Goal: Check status: Check status

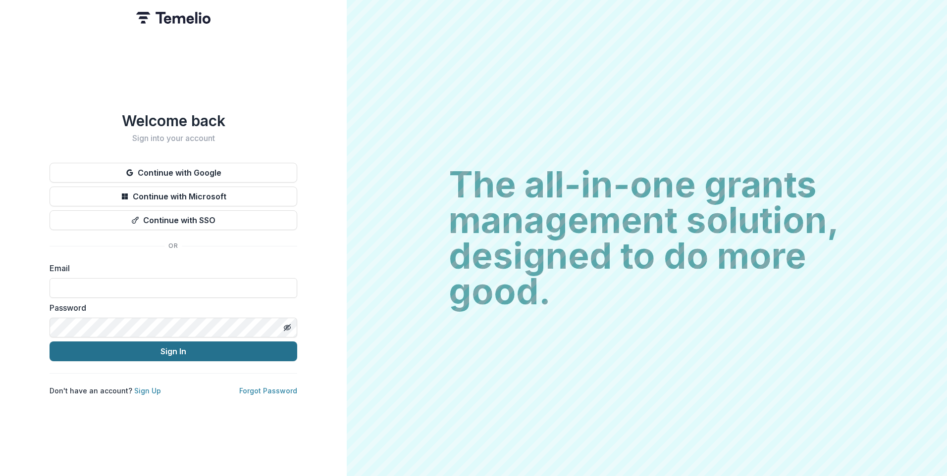
type input "**********"
click at [179, 350] on button "Sign In" at bounding box center [174, 352] width 248 height 20
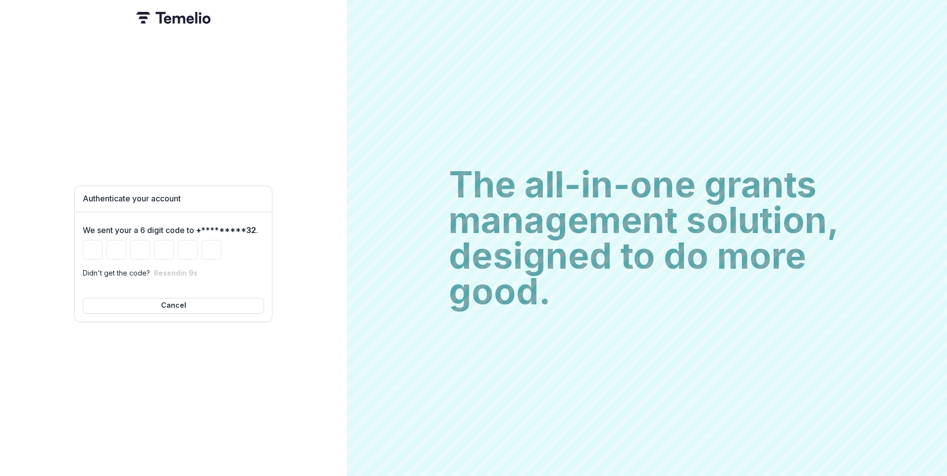
type input "*"
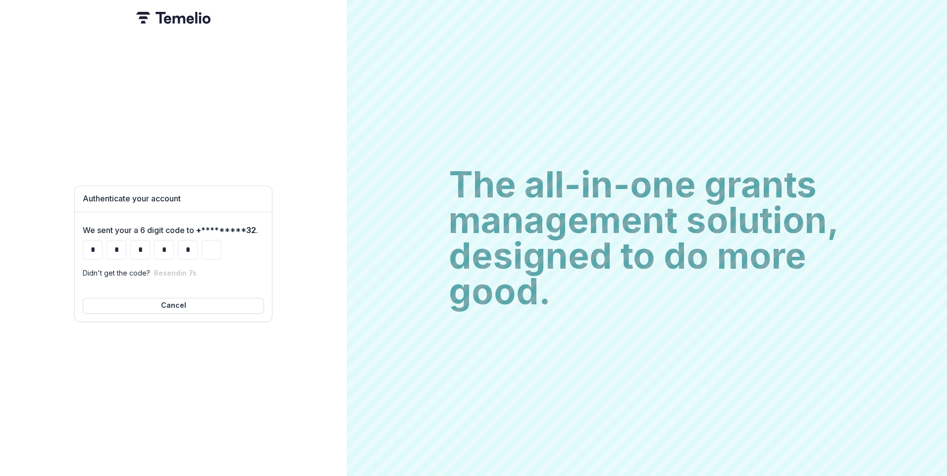
type input "*"
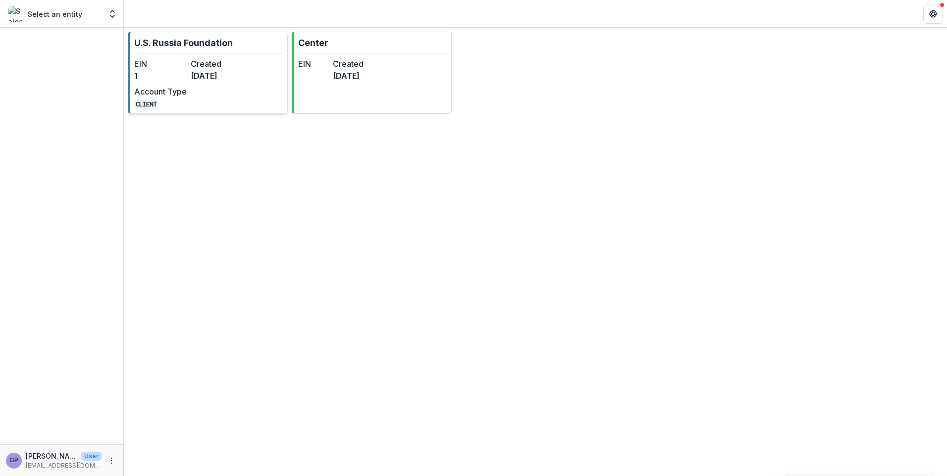
click at [197, 62] on dt "Created" at bounding box center [217, 64] width 52 height 12
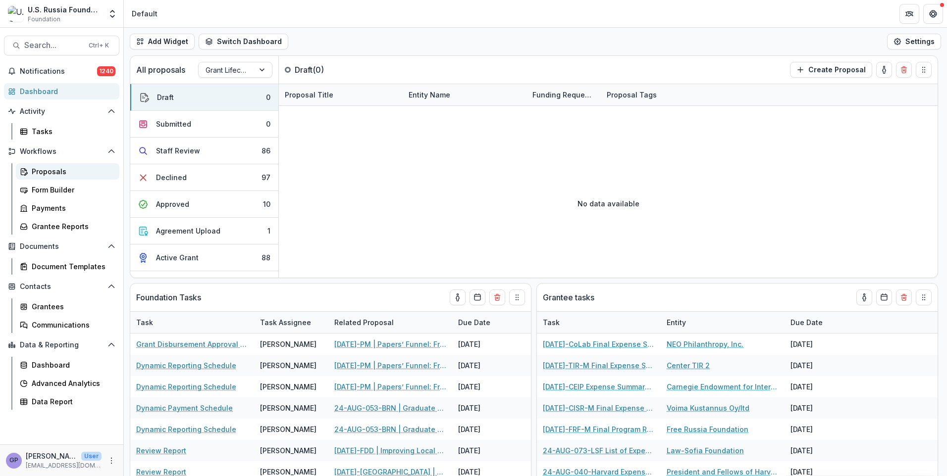
click at [41, 171] on div "Proposals" at bounding box center [72, 171] width 80 height 10
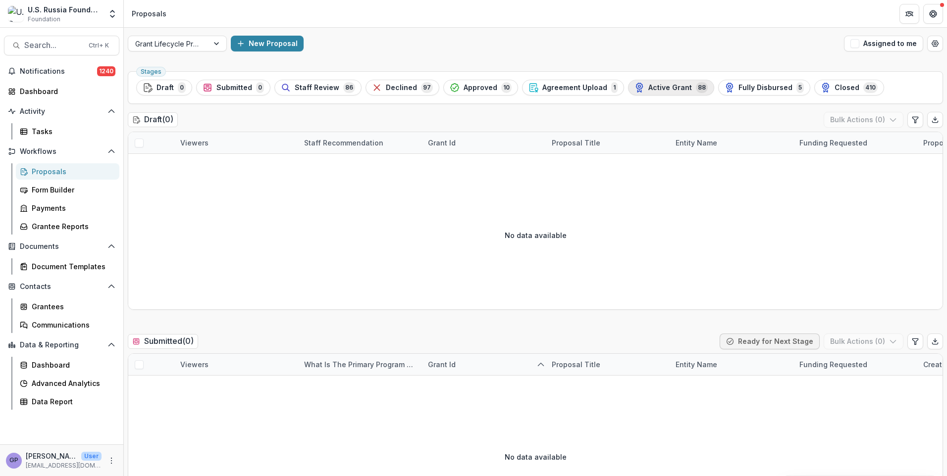
click at [660, 86] on span "Active Grant" at bounding box center [670, 88] width 44 height 8
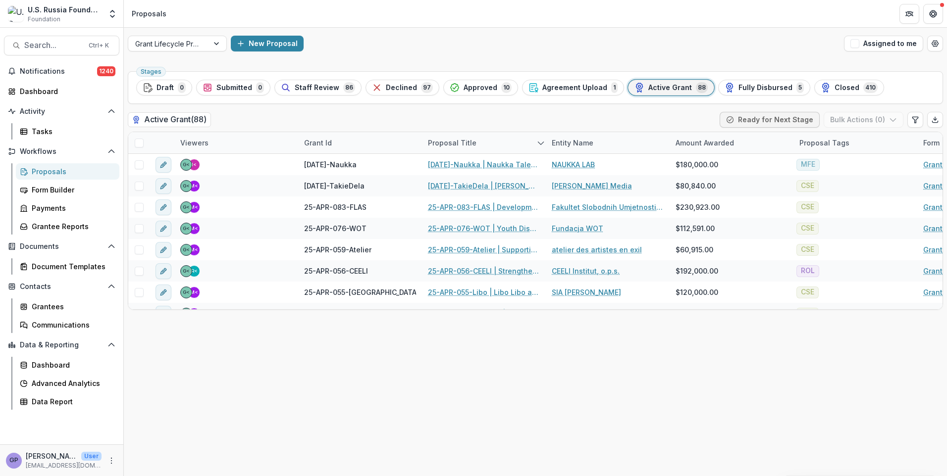
click at [49, 171] on div "Proposals" at bounding box center [72, 171] width 80 height 10
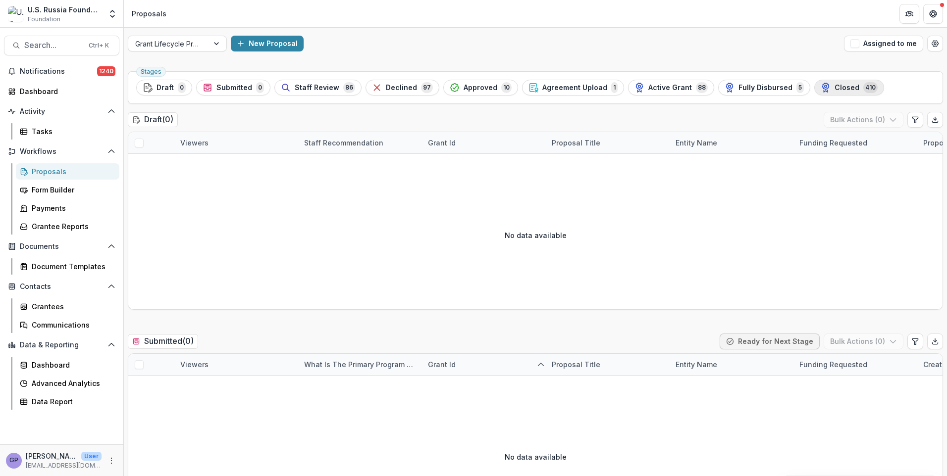
click at [834, 85] on span "Closed" at bounding box center [846, 88] width 25 height 8
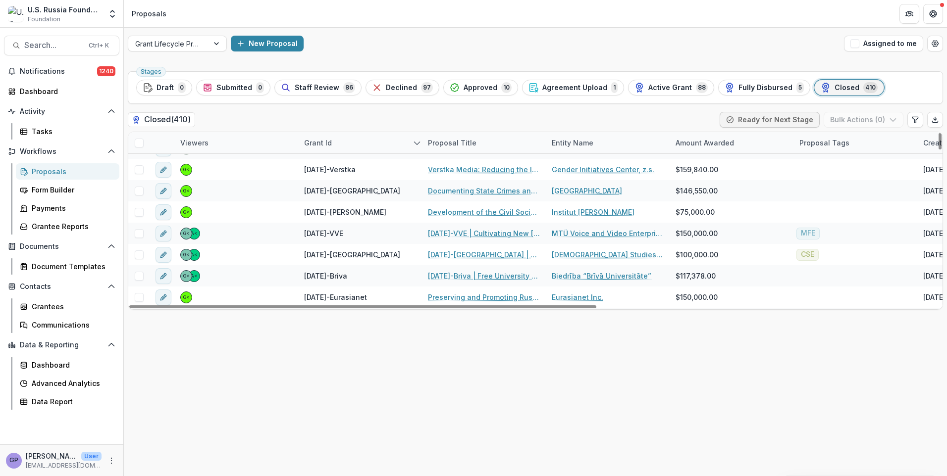
scroll to position [294, 0]
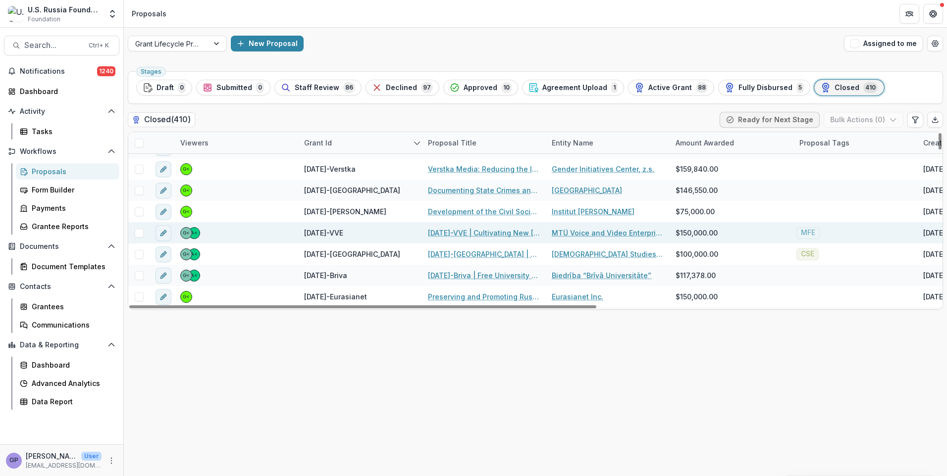
click at [474, 232] on link "[DATE]-VVE | Cultivating New [GEOGRAPHIC_DATA] Audience through Targeted Media …" at bounding box center [484, 233] width 112 height 10
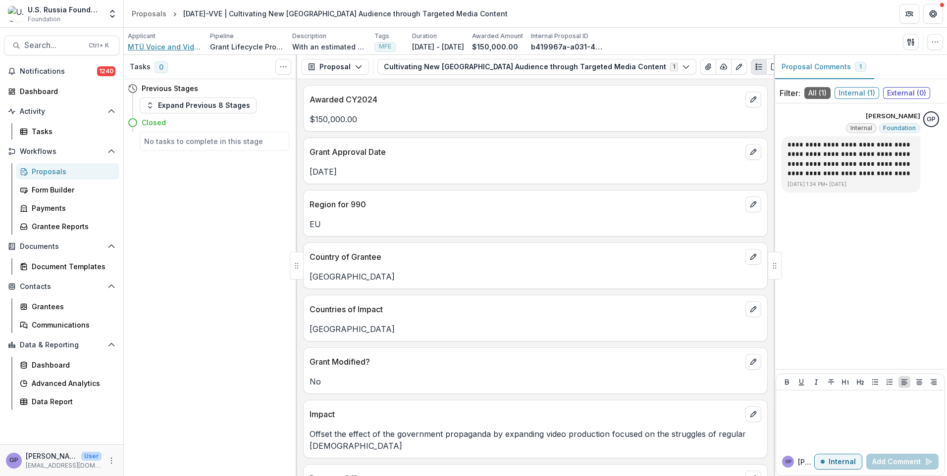
click at [176, 42] on span "MTÜ Voice and Video Enterprise" at bounding box center [165, 47] width 74 height 10
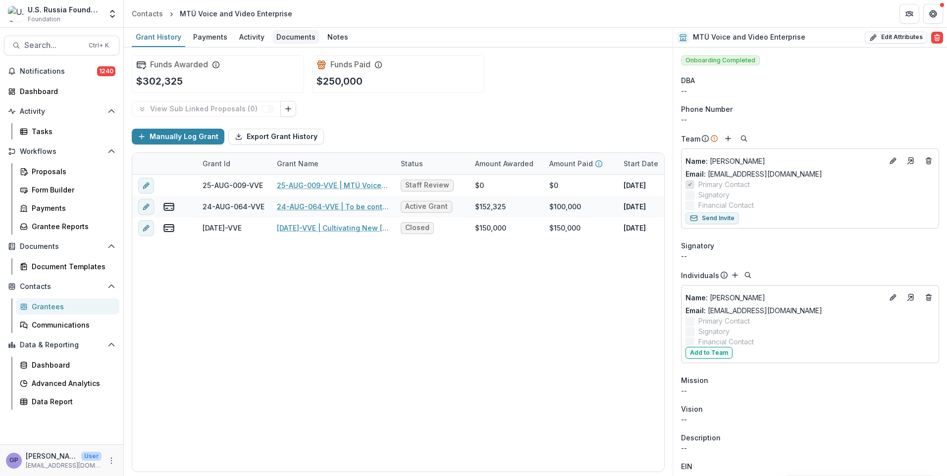
click at [302, 36] on div "Documents" at bounding box center [295, 37] width 47 height 14
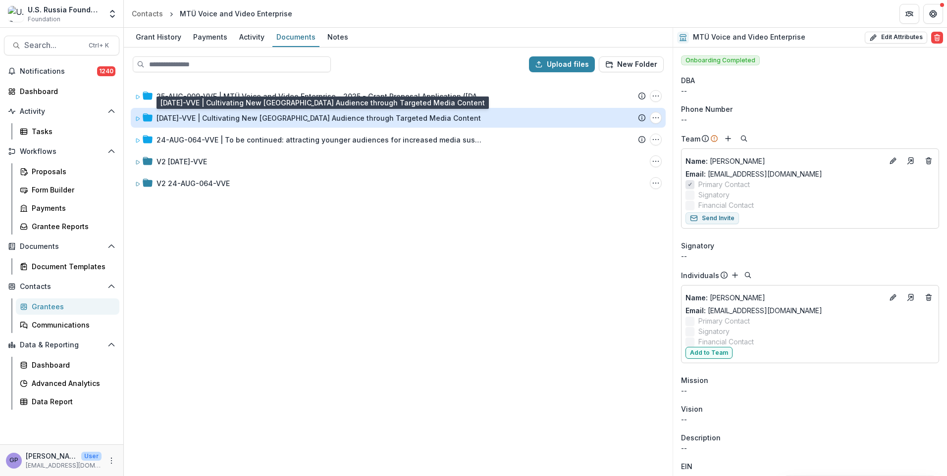
click at [293, 120] on div "[DATE]-VVE | Cultivating New [GEOGRAPHIC_DATA] Audience through Targeted Media …" at bounding box center [318, 118] width 324 height 10
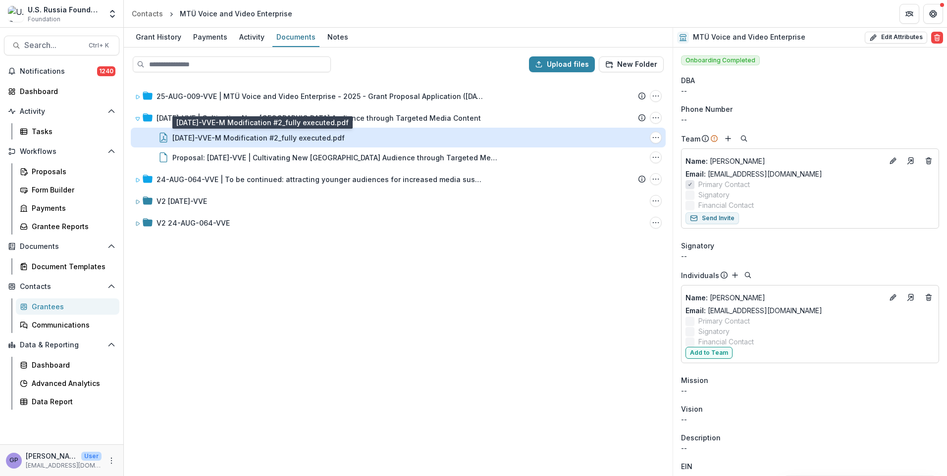
click at [275, 136] on div "[DATE]-VVE-M Modification #2_fully executed.pdf" at bounding box center [258, 138] width 172 height 10
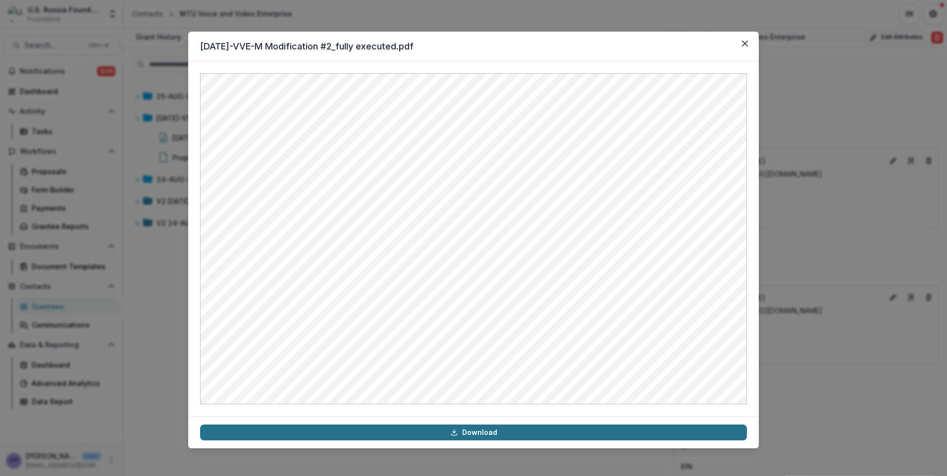
click at [483, 434] on link "Download" at bounding box center [473, 433] width 547 height 16
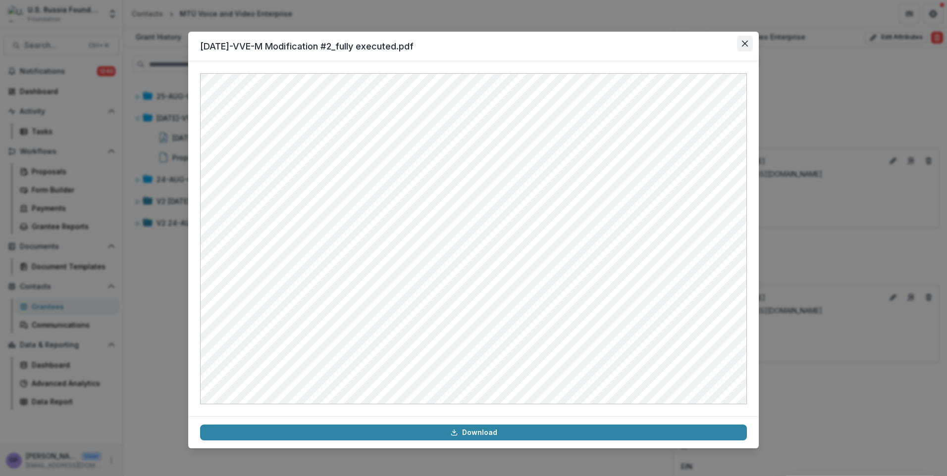
click at [742, 43] on icon "Close" at bounding box center [745, 44] width 6 height 6
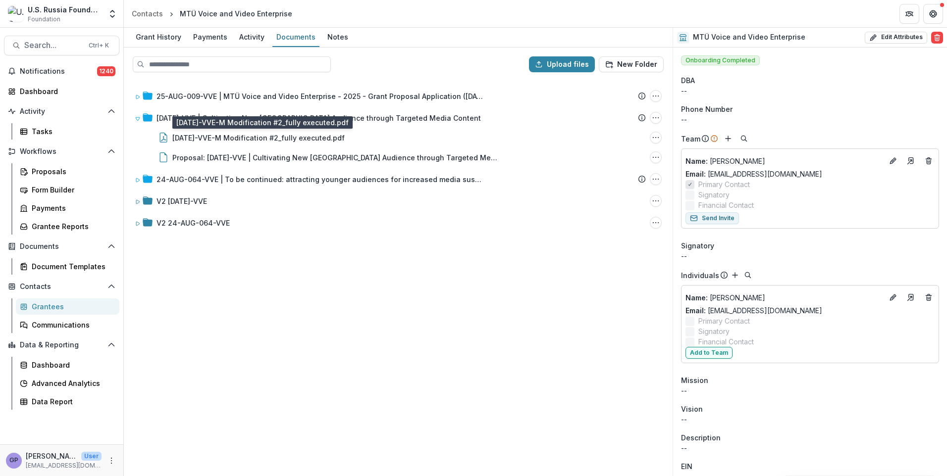
click at [249, 304] on div "25-AUG-009-VVE | MTÜ Voice and Video Enterprise - 2025 - Grant Proposal Applica…" at bounding box center [398, 277] width 547 height 395
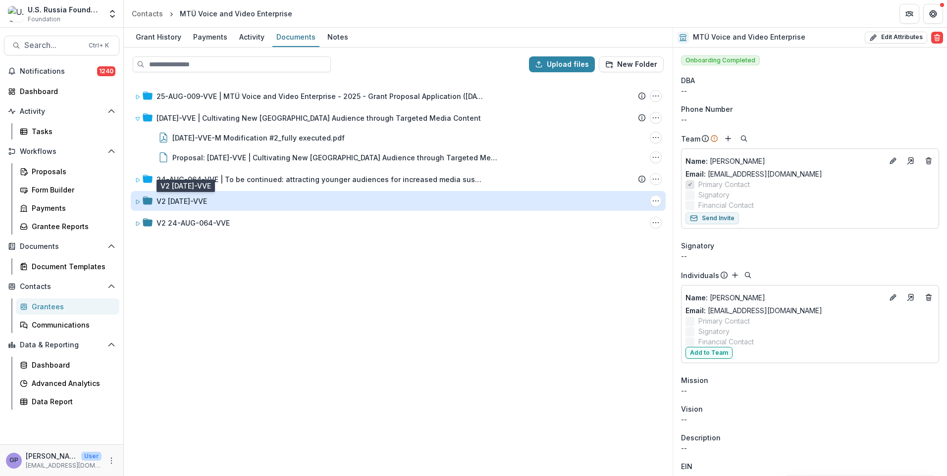
click at [199, 201] on div "V2 [DATE]-VVE" at bounding box center [181, 201] width 51 height 10
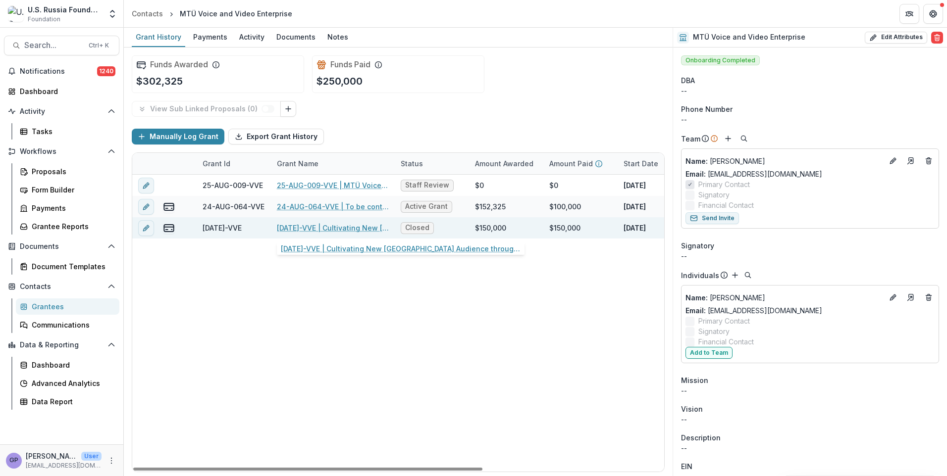
click at [313, 231] on link "[DATE]-VVE | Cultivating New [GEOGRAPHIC_DATA] Audience through Targeted Media …" at bounding box center [333, 228] width 112 height 10
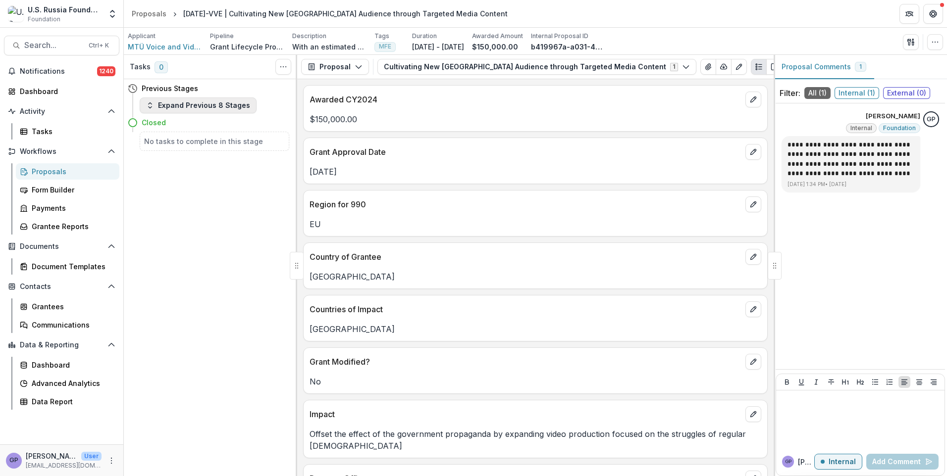
click at [150, 107] on icon "button" at bounding box center [150, 106] width 8 height 8
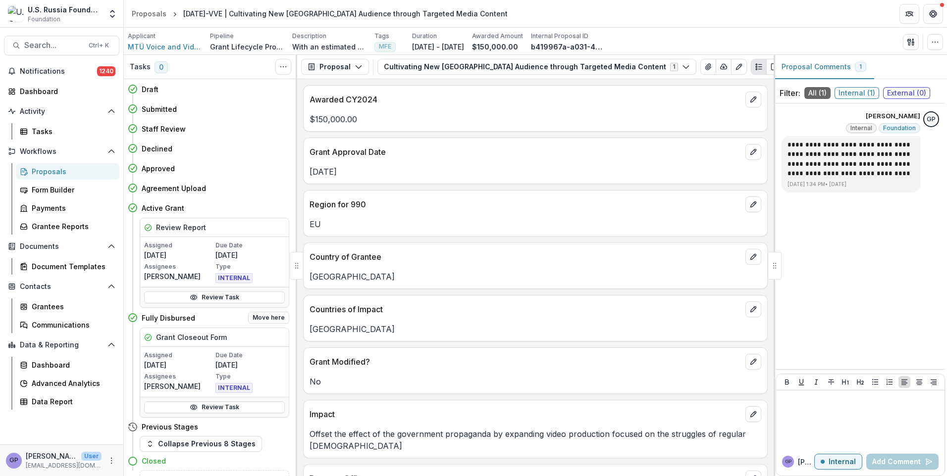
scroll to position [13, 0]
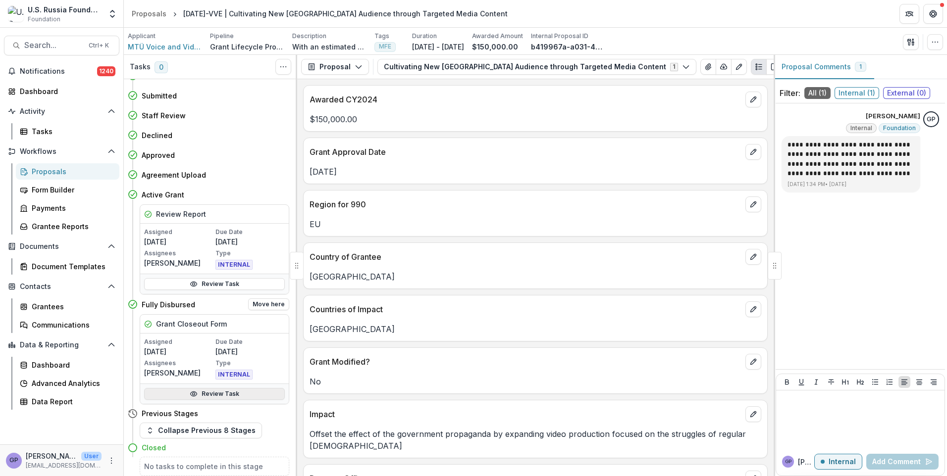
click at [204, 392] on link "Review Task" at bounding box center [214, 394] width 141 height 12
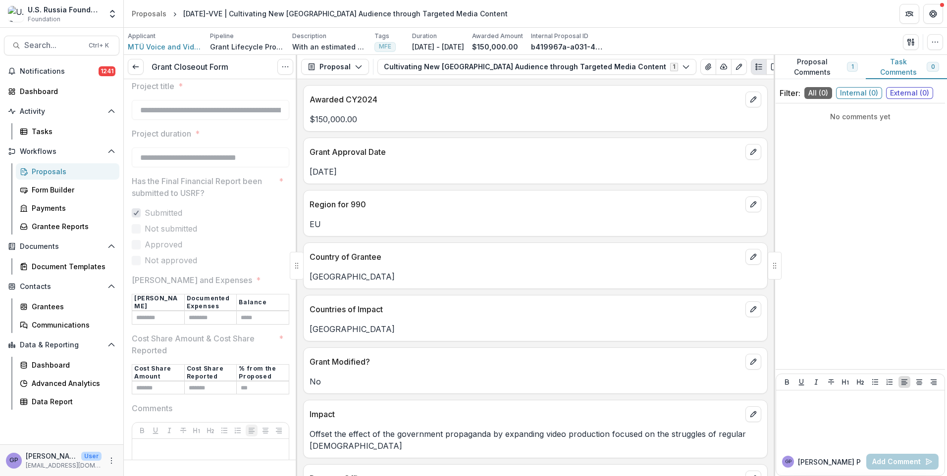
scroll to position [126, 0]
click at [269, 368] on th "% from the Proposed" at bounding box center [263, 372] width 52 height 17
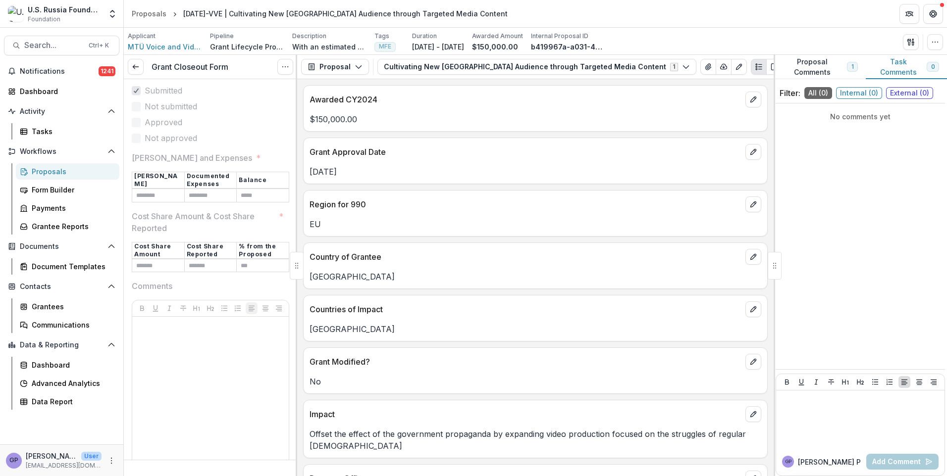
scroll to position [247, 0]
click at [45, 207] on div "Payments" at bounding box center [72, 208] width 80 height 10
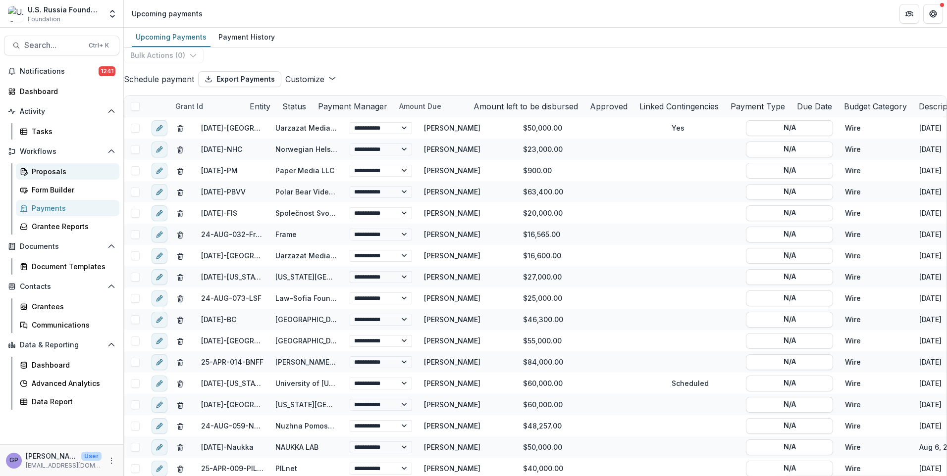
click at [46, 172] on div "Proposals" at bounding box center [72, 171] width 80 height 10
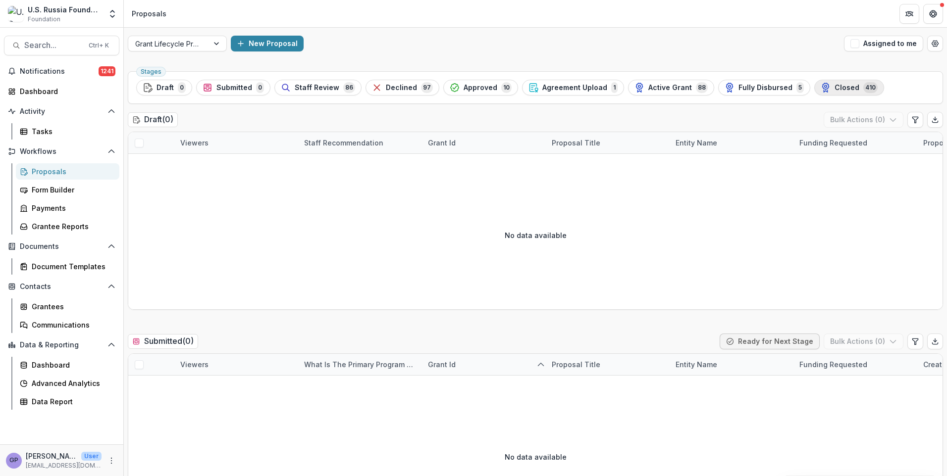
click at [834, 88] on span "Closed" at bounding box center [846, 88] width 25 height 8
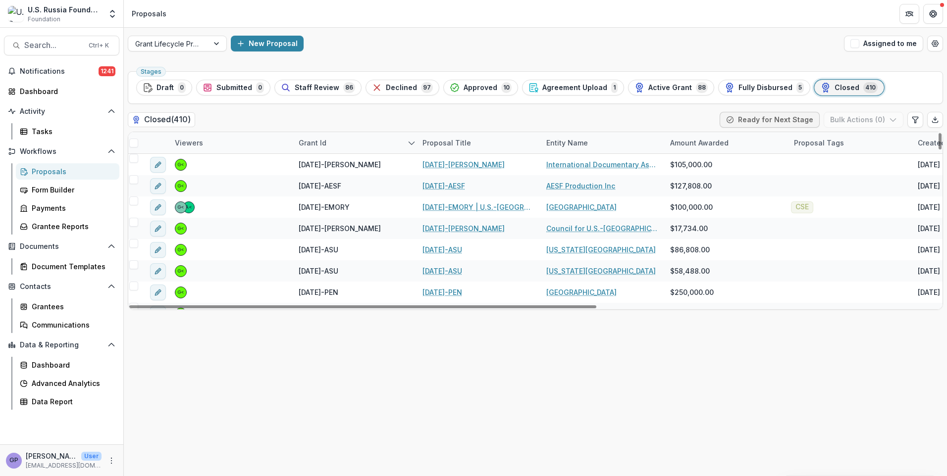
scroll to position [2598, 5]
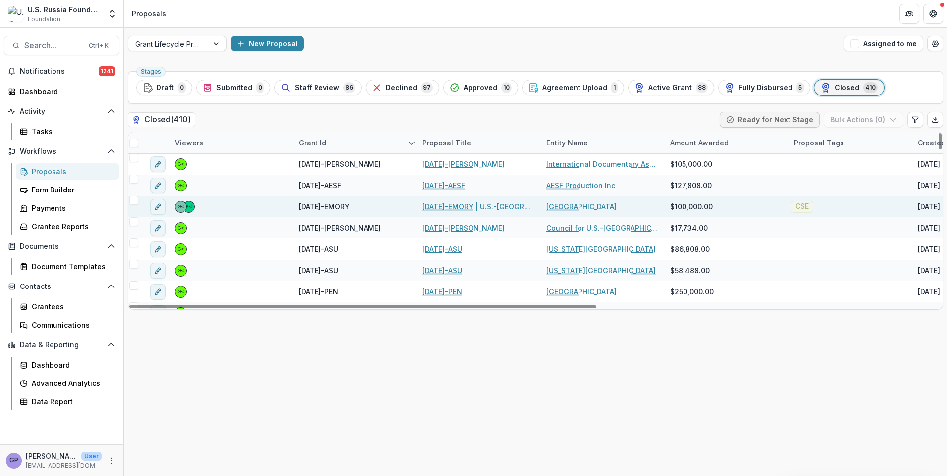
click at [441, 206] on link "[DATE]-EMORY | U.S.-[GEOGRAPHIC_DATA] Implementation Science Collaborative in R…" at bounding box center [478, 207] width 112 height 10
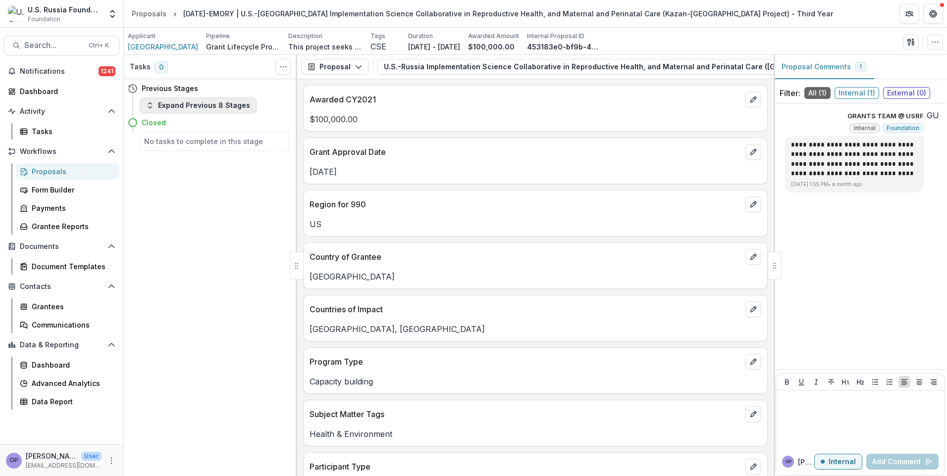
click at [149, 110] on button "Expand Previous 8 Stages" at bounding box center [198, 106] width 117 height 16
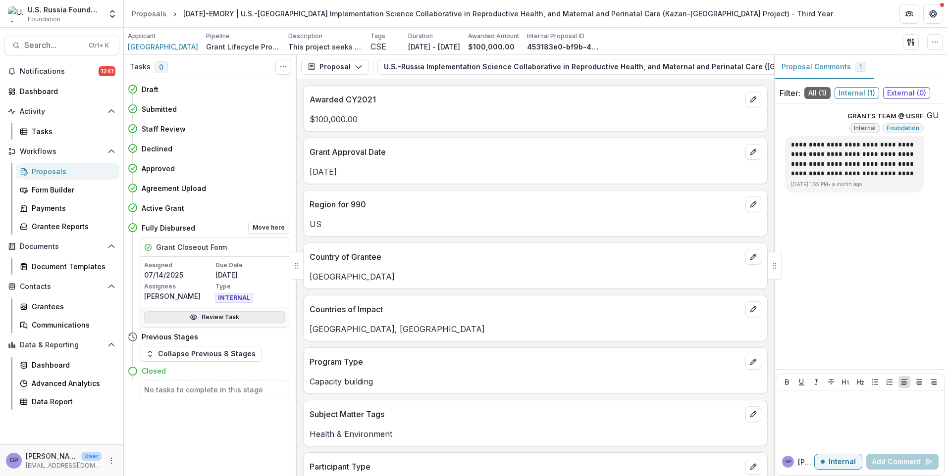
click at [227, 317] on link "Review Task" at bounding box center [214, 317] width 141 height 12
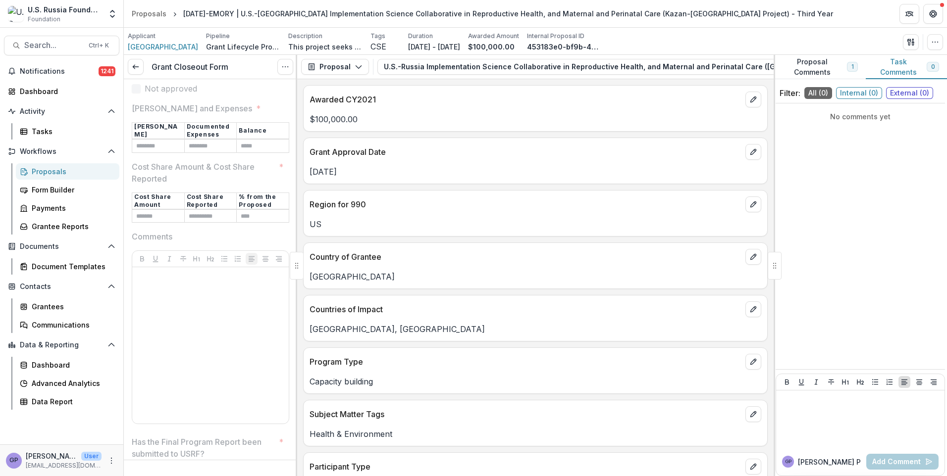
scroll to position [298, 0]
click at [151, 47] on span "[GEOGRAPHIC_DATA]" at bounding box center [163, 47] width 70 height 10
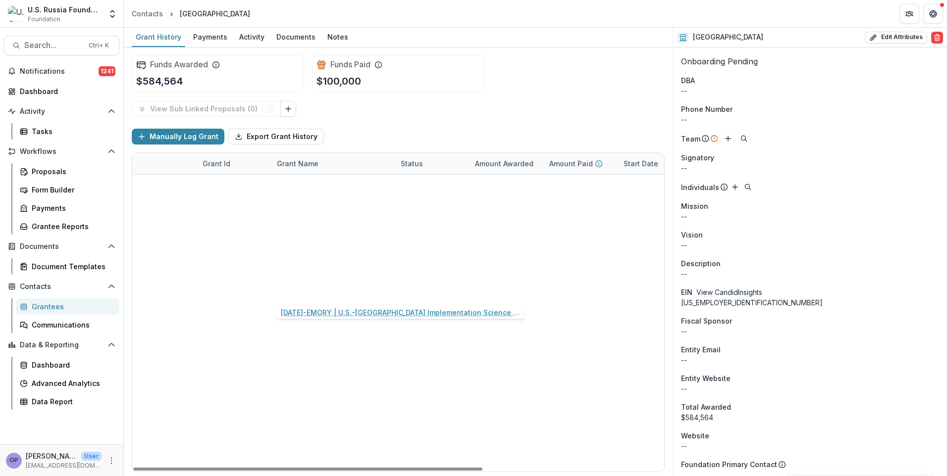
click at [311, 290] on link "[DATE]-EMORY | U.S.-[GEOGRAPHIC_DATA] Implementation Science Collaborative in R…" at bounding box center [333, 292] width 112 height 10
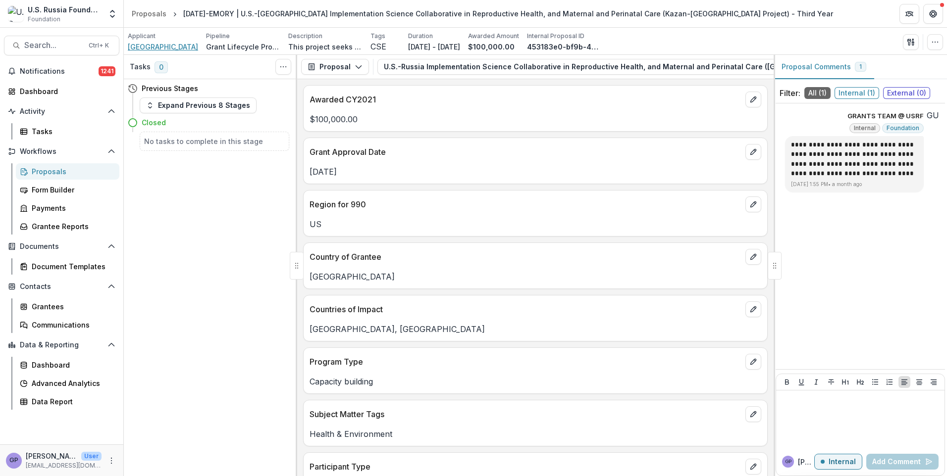
click at [155, 45] on span "[GEOGRAPHIC_DATA]" at bounding box center [163, 47] width 70 height 10
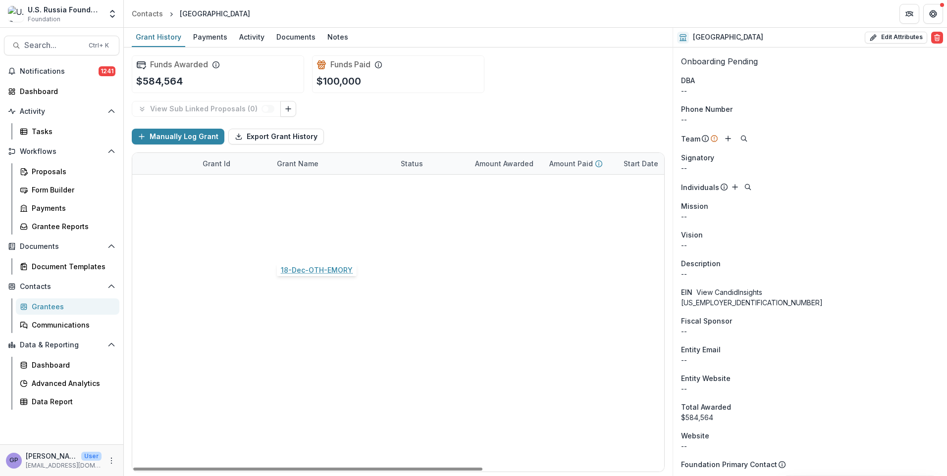
click at [303, 246] on link "18-Dec-OTH-EMORY" at bounding box center [313, 249] width 72 height 10
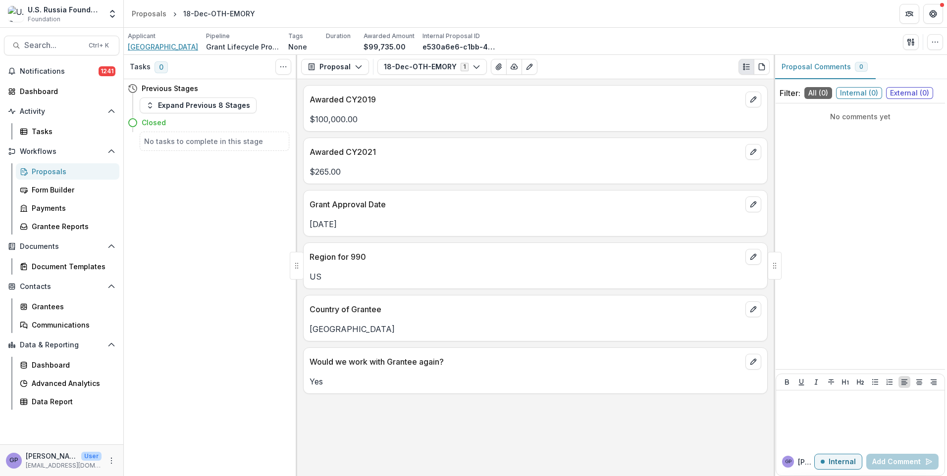
click at [158, 45] on span "[GEOGRAPHIC_DATA]" at bounding box center [163, 47] width 70 height 10
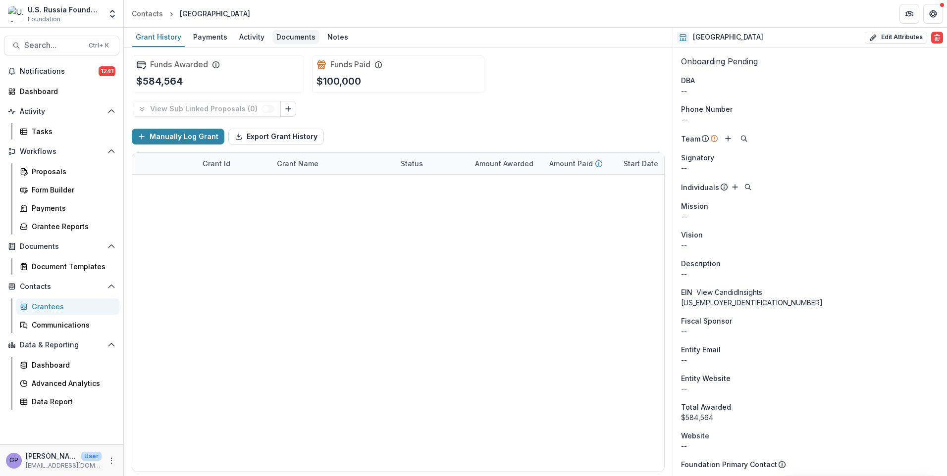
click at [297, 41] on div "Documents" at bounding box center [295, 37] width 47 height 14
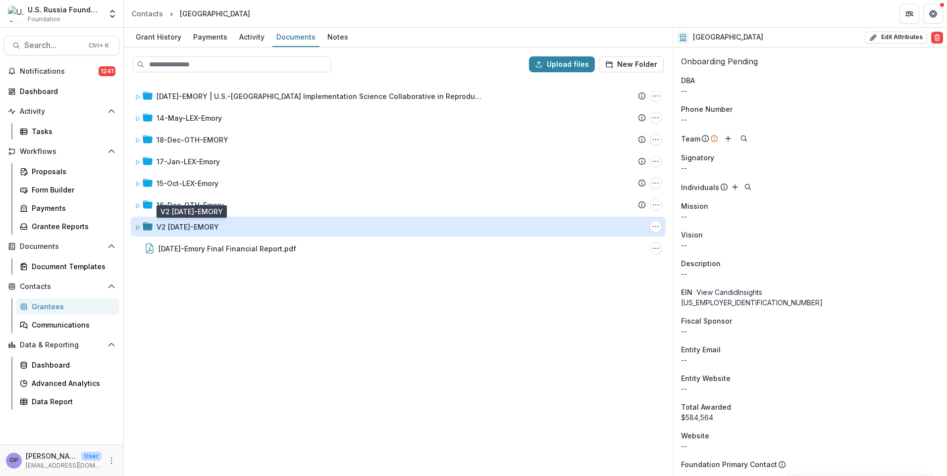
click at [209, 224] on div "V2 [DATE]-EMORY" at bounding box center [187, 227] width 62 height 10
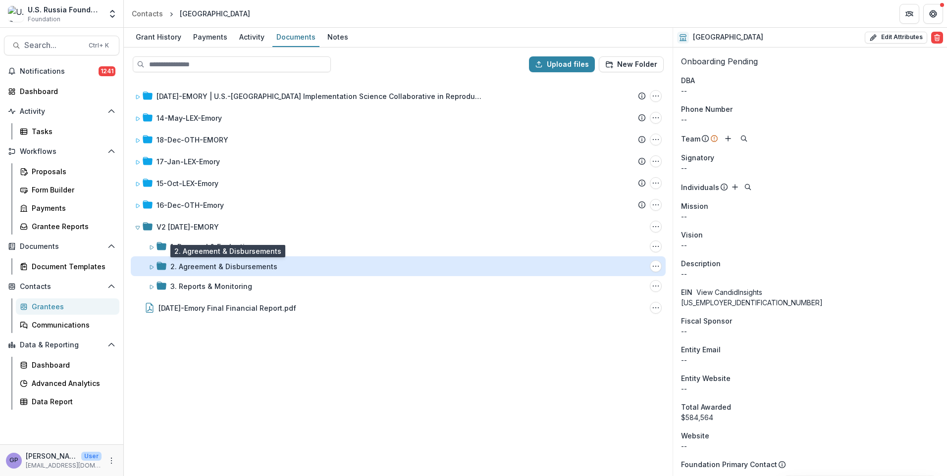
click at [212, 266] on div "2. Agreement & Disbursements" at bounding box center [223, 266] width 107 height 10
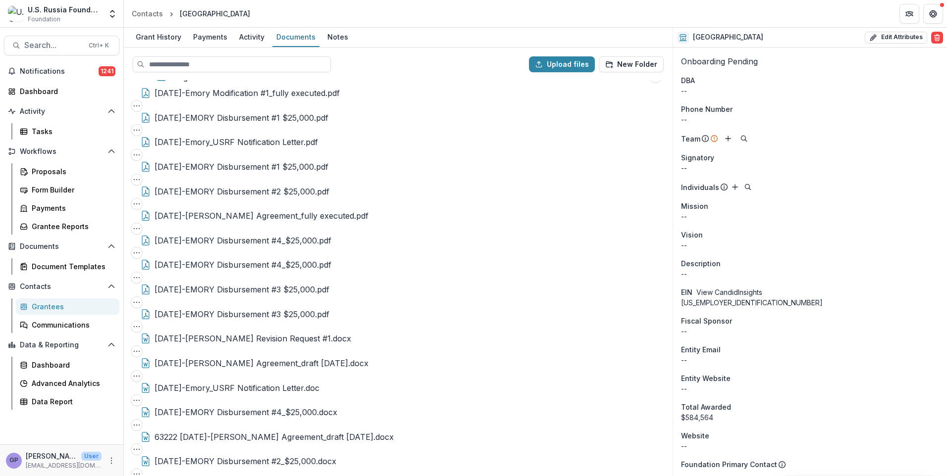
scroll to position [190, 0]
click at [47, 172] on div "Proposals" at bounding box center [72, 171] width 80 height 10
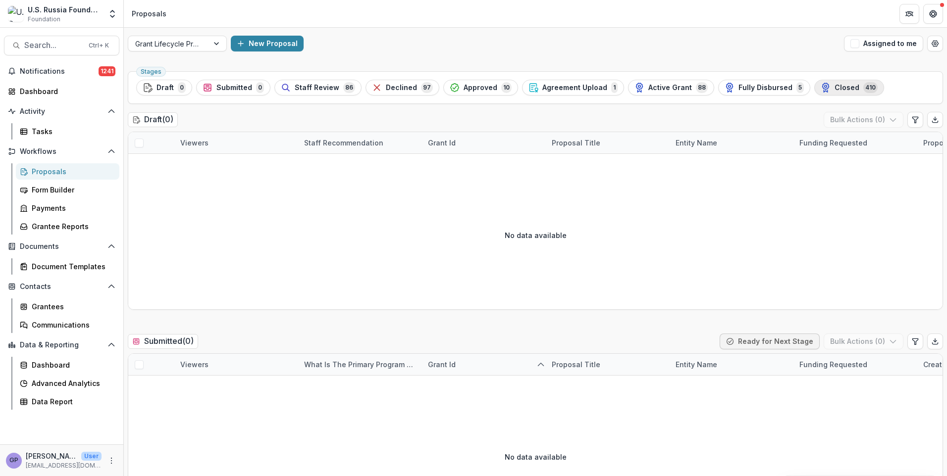
click at [839, 88] on span "Closed" at bounding box center [846, 88] width 25 height 8
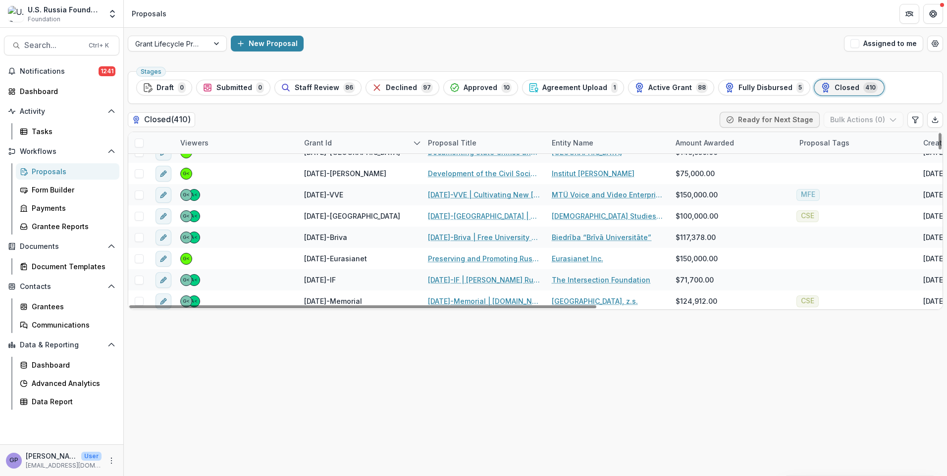
scroll to position [332, 0]
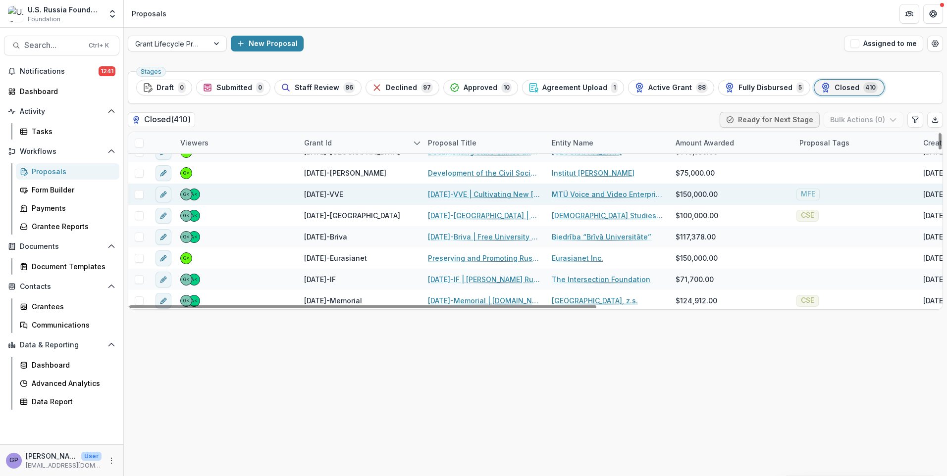
click at [448, 194] on link "[DATE]-VVE | Cultivating New [GEOGRAPHIC_DATA] Audience through Targeted Media …" at bounding box center [484, 194] width 112 height 10
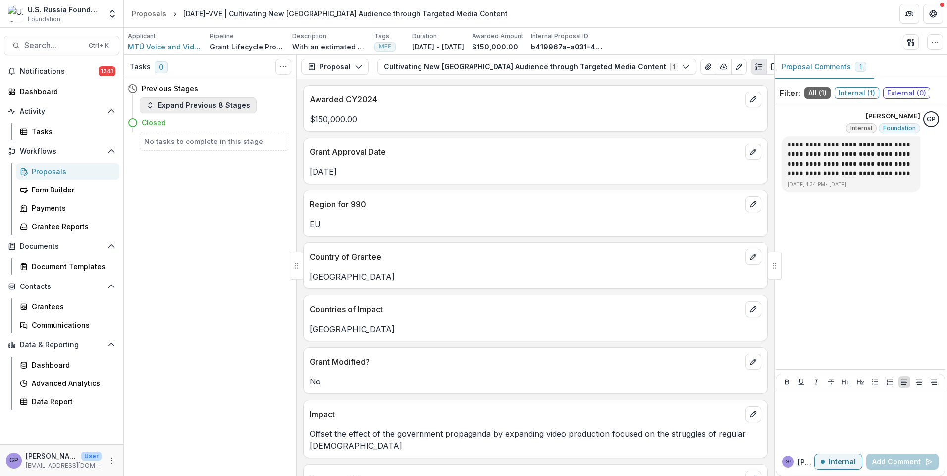
click at [151, 107] on polyline "button" at bounding box center [150, 107] width 3 height 1
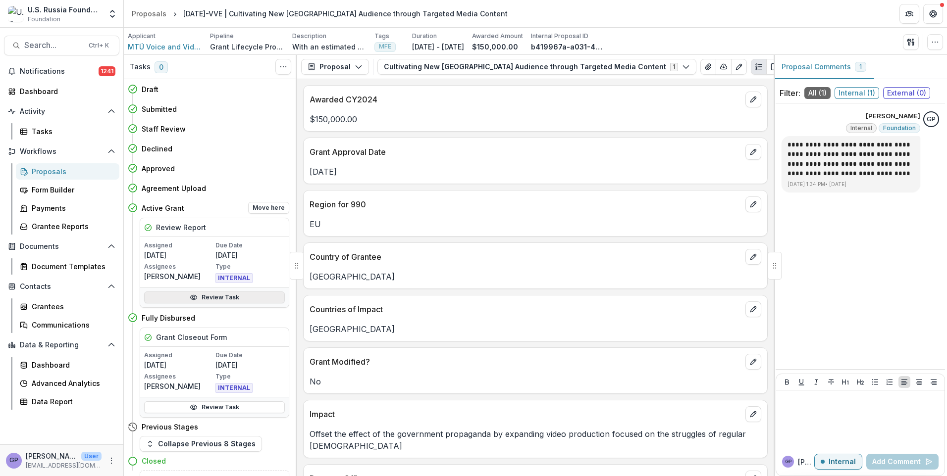
scroll to position [13, 0]
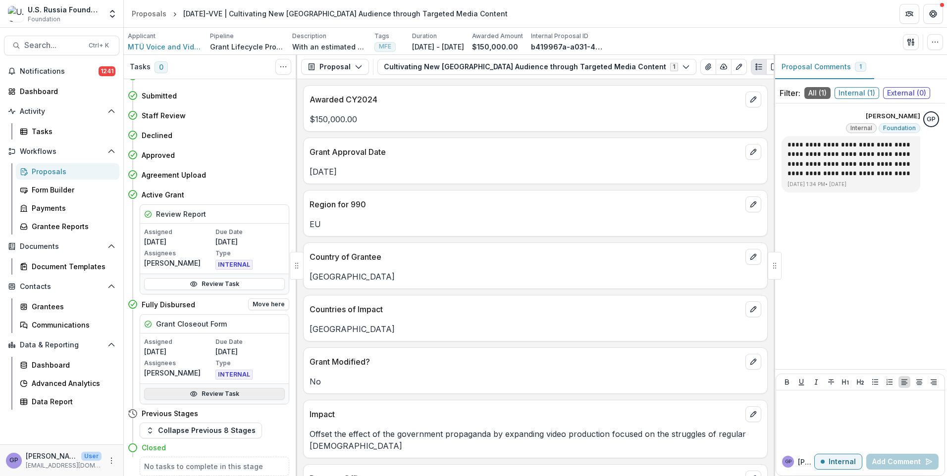
click at [212, 394] on link "Review Task" at bounding box center [214, 394] width 141 height 12
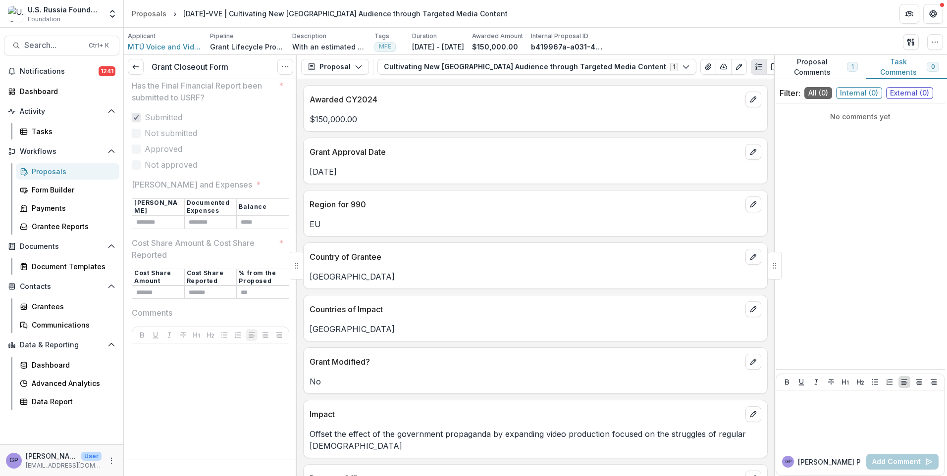
scroll to position [221, 0]
click at [134, 67] on line at bounding box center [135, 67] width 5 height 0
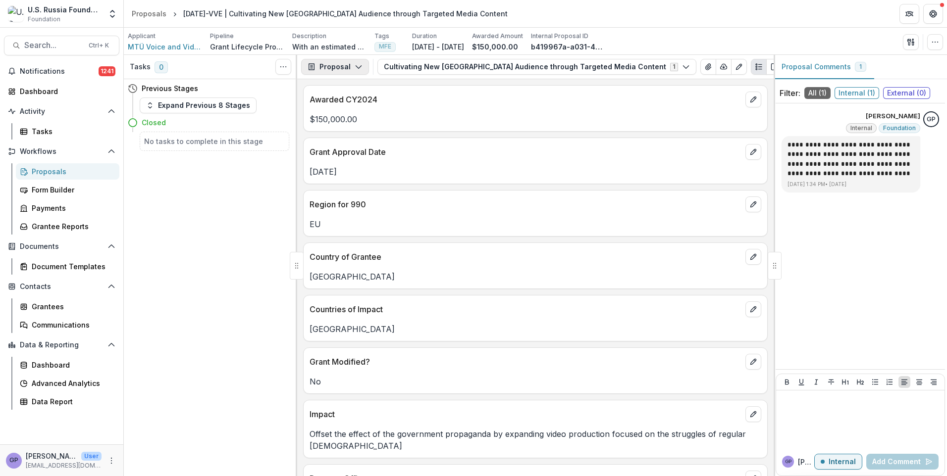
click at [357, 64] on icon "button" at bounding box center [359, 67] width 8 height 8
click at [347, 122] on div "Reports" at bounding box center [366, 122] width 91 height 10
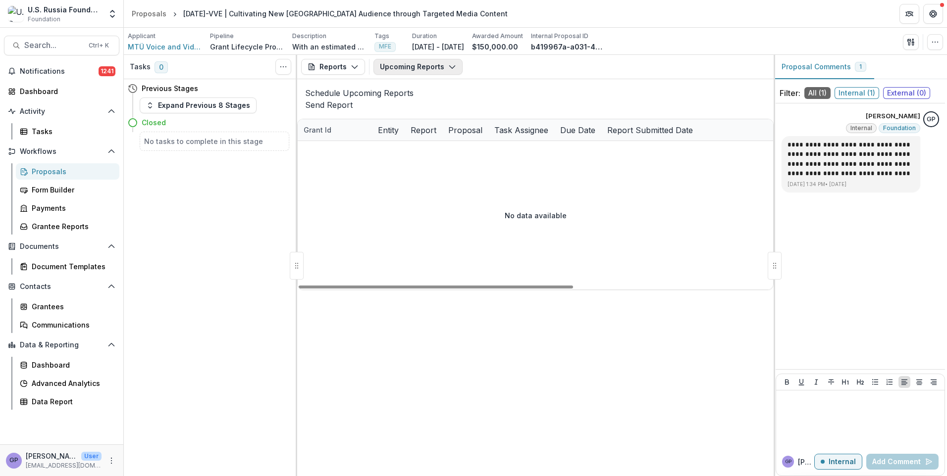
click at [448, 64] on icon "button" at bounding box center [452, 67] width 8 height 8
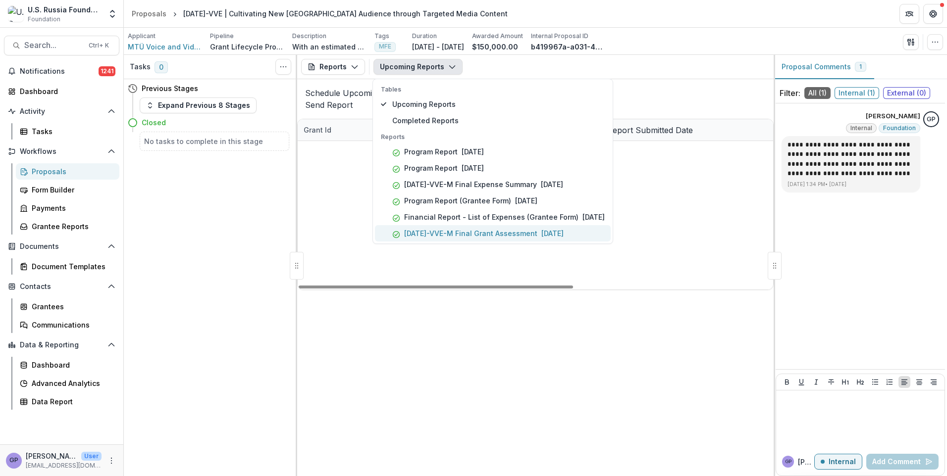
click at [514, 235] on p "[DATE]-VVE-M Final Grant Assessment" at bounding box center [470, 233] width 133 height 10
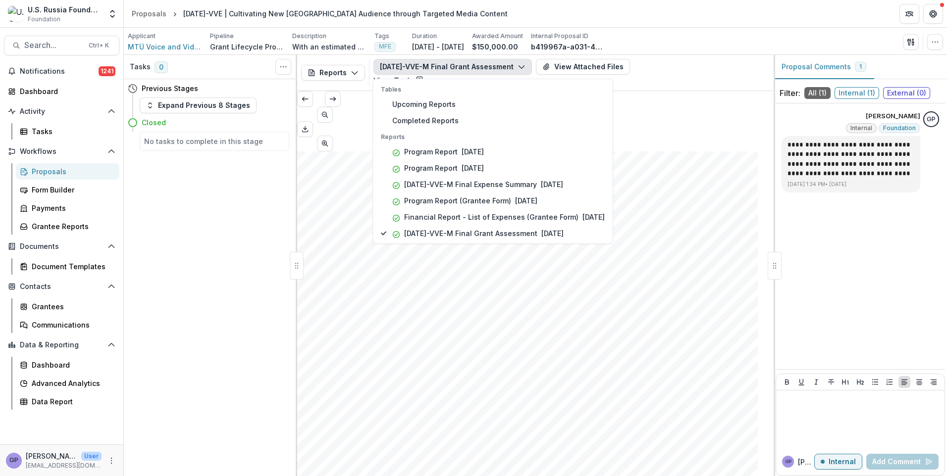
scroll to position [898, 0]
click at [153, 107] on icon "button" at bounding box center [150, 106] width 8 height 8
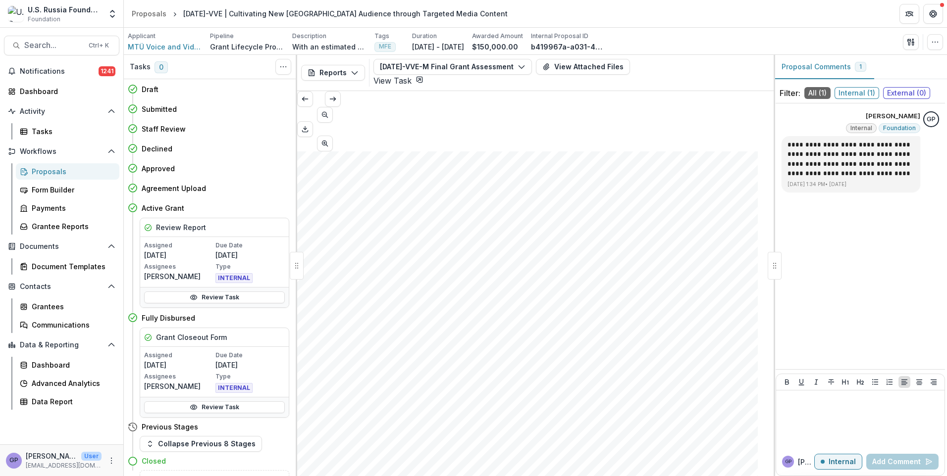
scroll to position [13, 0]
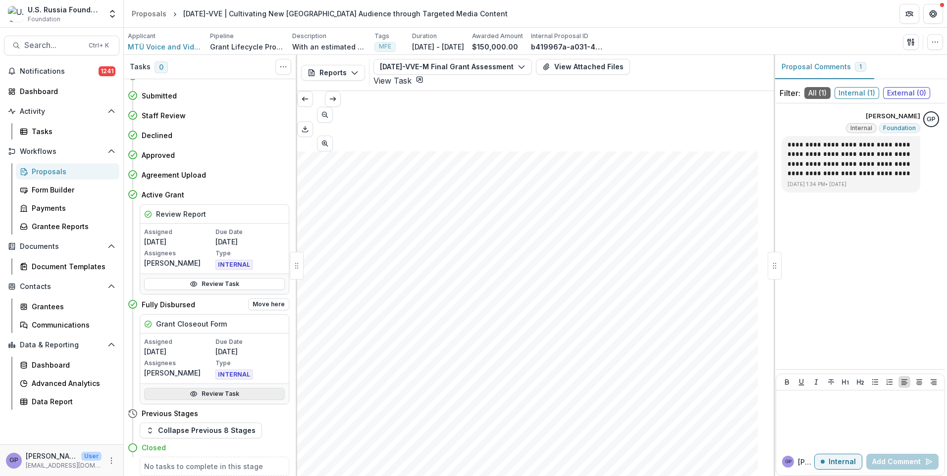
click at [212, 391] on link "Review Task" at bounding box center [214, 394] width 141 height 12
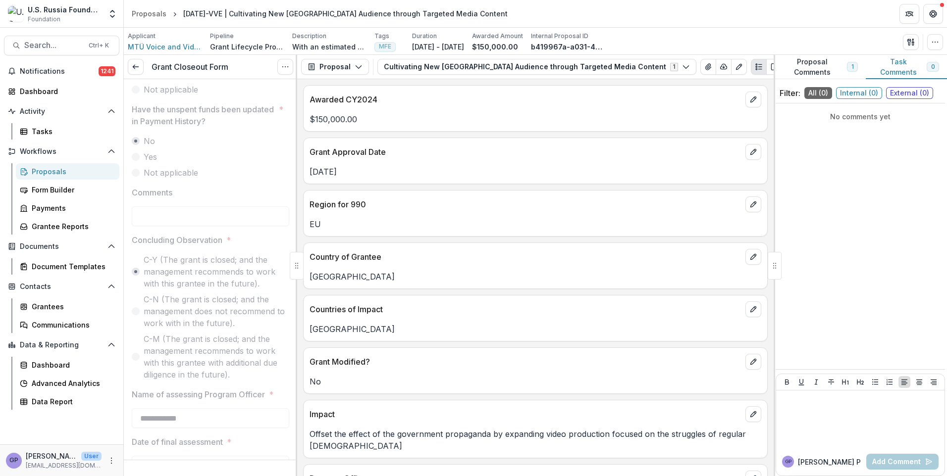
scroll to position [1297, 0]
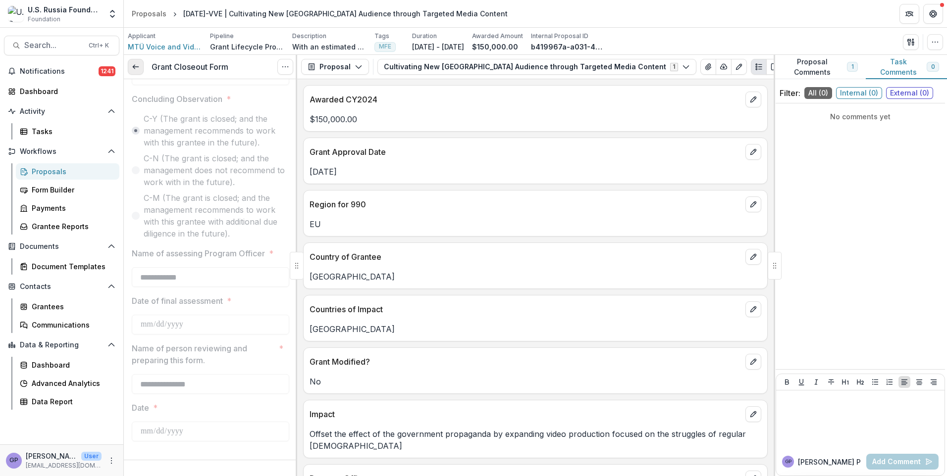
click at [136, 67] on line at bounding box center [135, 67] width 5 height 0
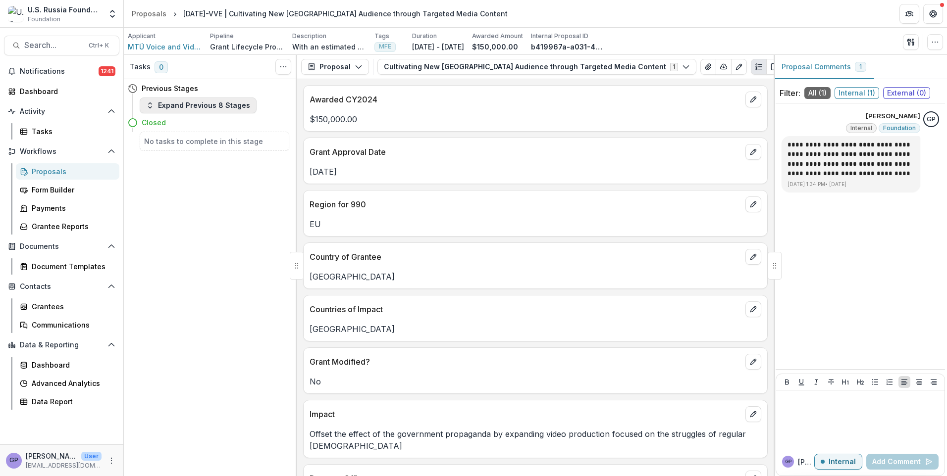
click at [148, 105] on icon "button" at bounding box center [150, 106] width 8 height 8
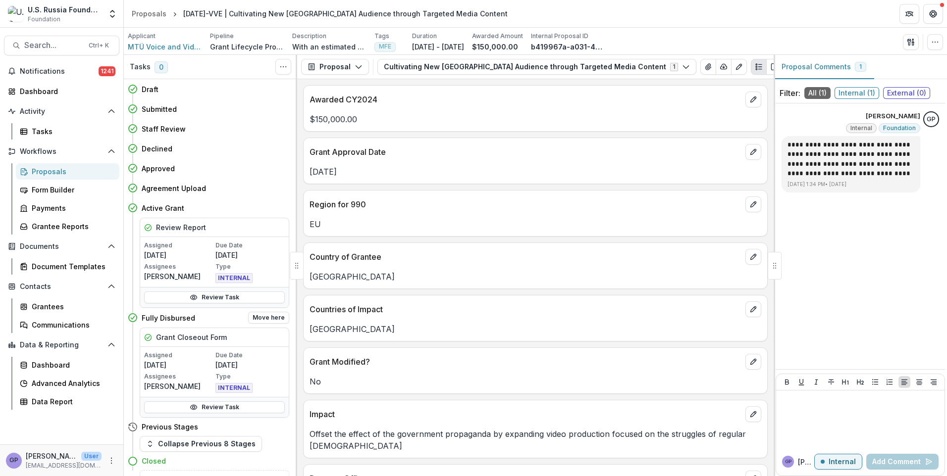
scroll to position [13, 0]
